Goal: Transaction & Acquisition: Obtain resource

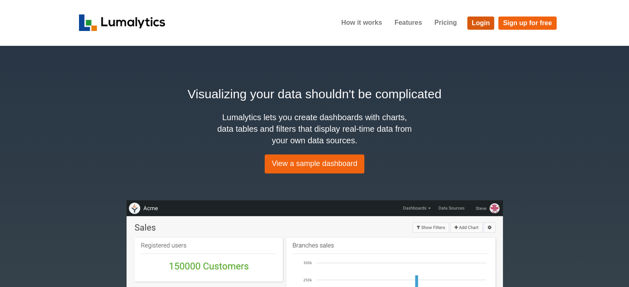
click at [482, 21] on link "Login" at bounding box center [480, 23] width 27 height 13
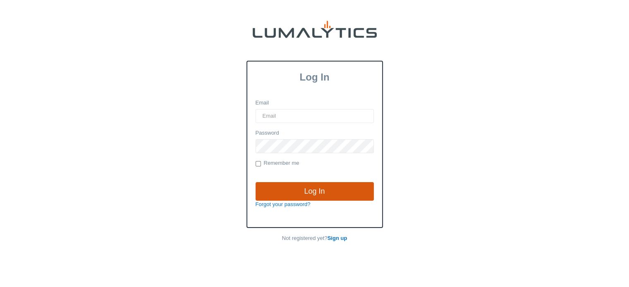
type input "[EMAIL_ADDRESS][DOMAIN_NAME]"
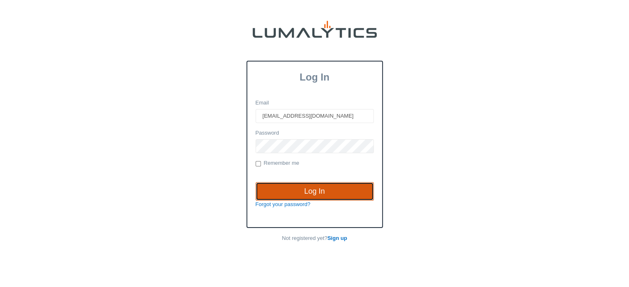
click at [314, 186] on input "Log In" at bounding box center [314, 191] width 118 height 19
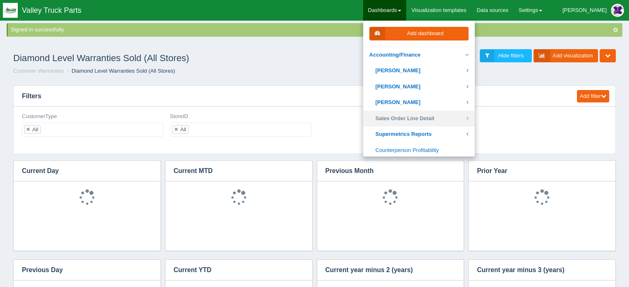
click at [418, 119] on link "Sales Order Line Detail" at bounding box center [419, 119] width 112 height 16
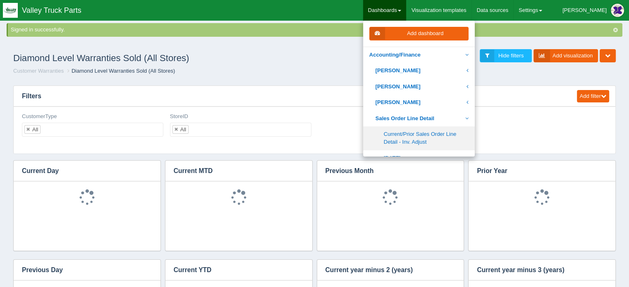
click at [428, 138] on link "Current/Prior Sales Order Line Detail - Inv. Adjust" at bounding box center [419, 139] width 112 height 24
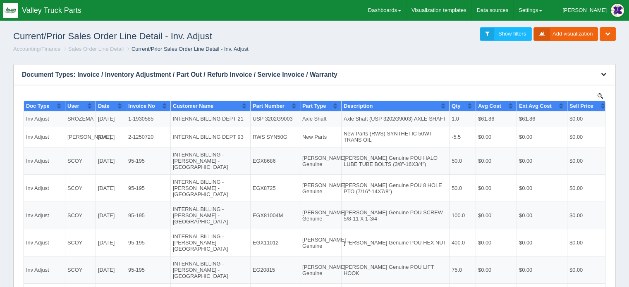
click at [604, 73] on icon "button" at bounding box center [603, 74] width 5 height 5
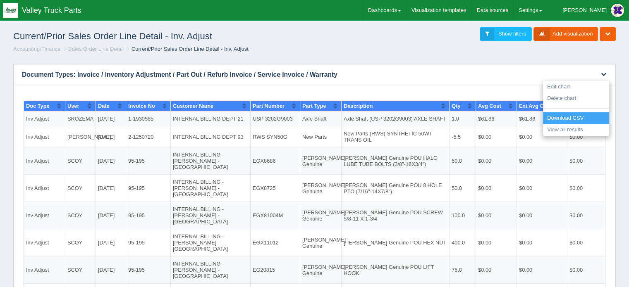
click at [563, 117] on link "Download CSV" at bounding box center [576, 118] width 66 height 12
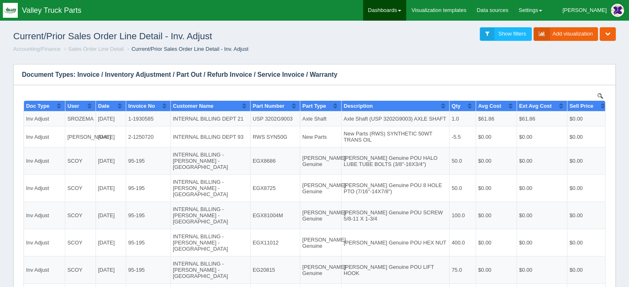
click at [406, 6] on link "Dashboards" at bounding box center [384, 10] width 43 height 21
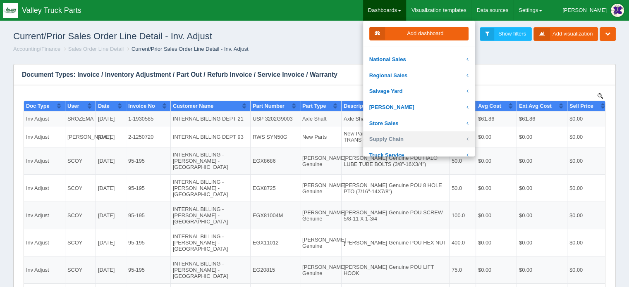
scroll to position [207, 0]
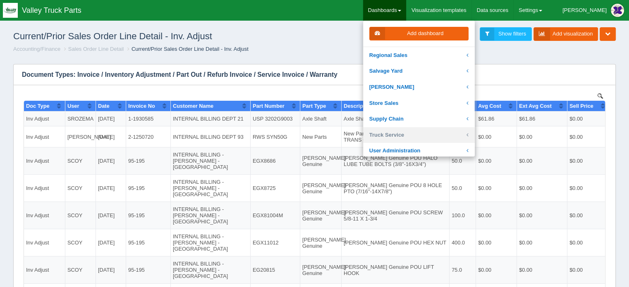
click at [418, 132] on link "Truck Service" at bounding box center [419, 135] width 112 height 16
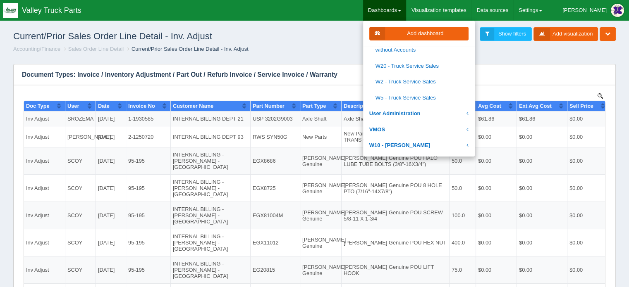
scroll to position [372, 0]
click at [409, 62] on link "W20 - Truck Service Sales" at bounding box center [419, 65] width 112 height 16
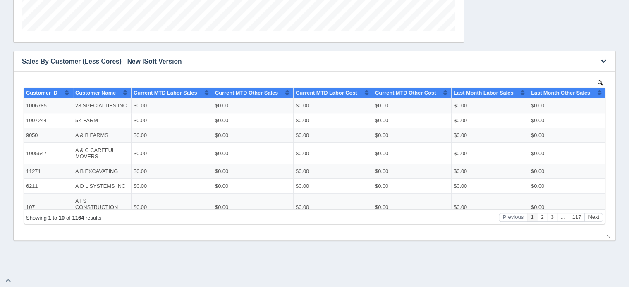
click at [599, 82] on img at bounding box center [599, 82] width 5 height 5
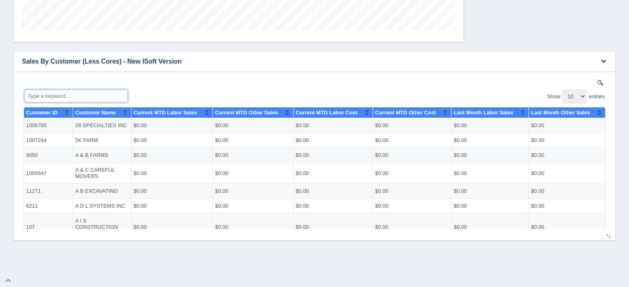
click at [48, 93] on input "Type a keyword..." at bounding box center [75, 95] width 103 height 13
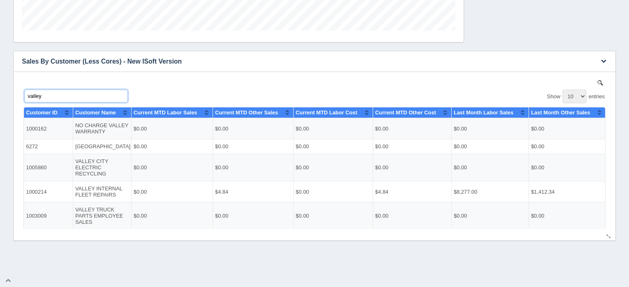
scroll to position [50, 0]
type input "valley"
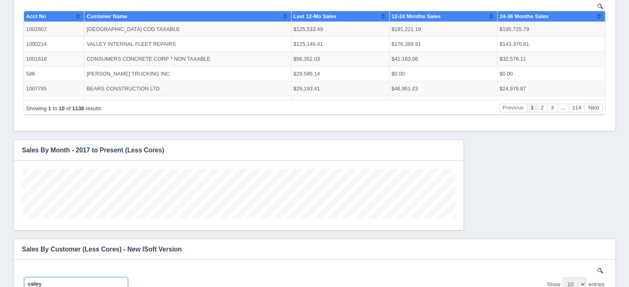
scroll to position [0, 0]
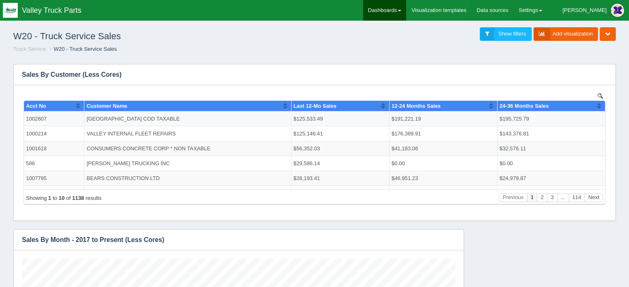
click at [406, 10] on link "Dashboards" at bounding box center [384, 10] width 43 height 21
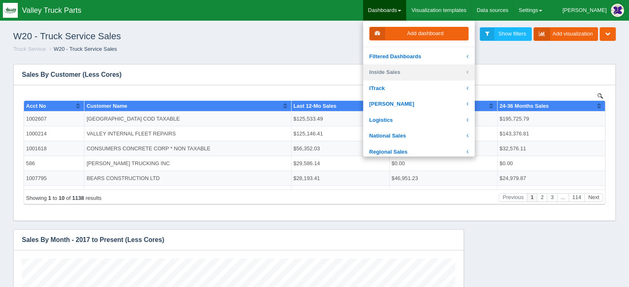
scroll to position [124, 0]
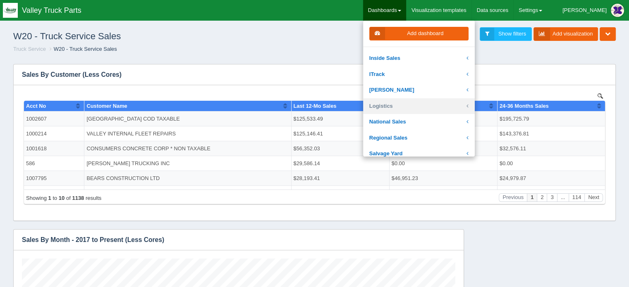
click at [400, 107] on link "Logistics" at bounding box center [419, 106] width 112 height 16
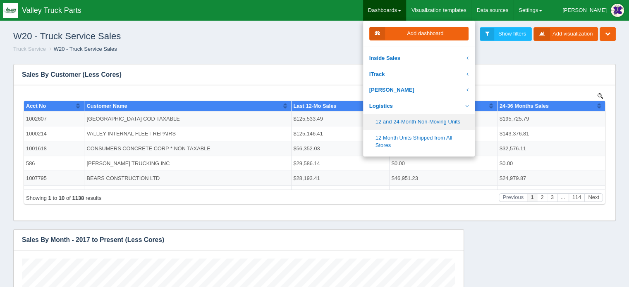
click at [424, 120] on link "12 and 24-Month Non-Moving Units" at bounding box center [419, 122] width 112 height 16
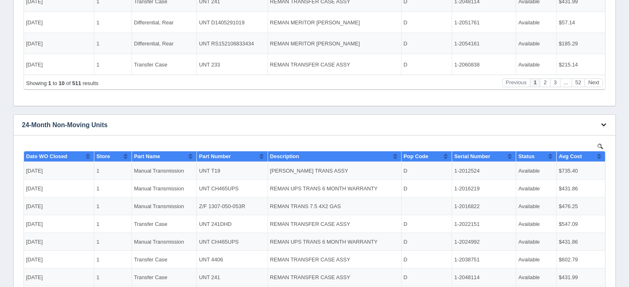
click at [605, 124] on icon "button" at bounding box center [603, 124] width 5 height 5
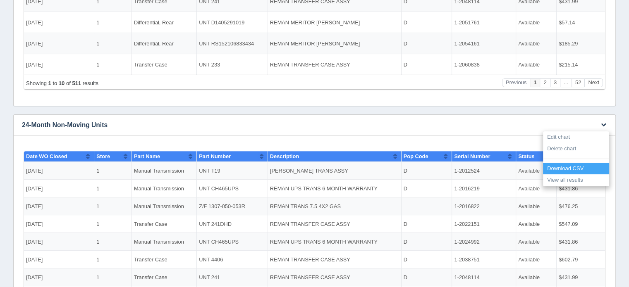
click at [565, 167] on link "Download CSV" at bounding box center [576, 169] width 66 height 12
